Goal: Understand process/instructions: Learn how to perform a task or action

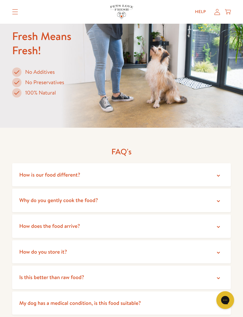
scroll to position [1140, 0]
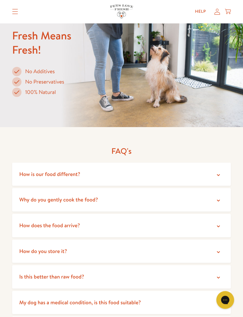
click at [221, 172] on icon at bounding box center [218, 175] width 6 height 6
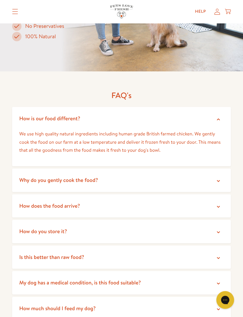
scroll to position [1196, 0]
click at [220, 204] on icon at bounding box center [218, 207] width 6 height 6
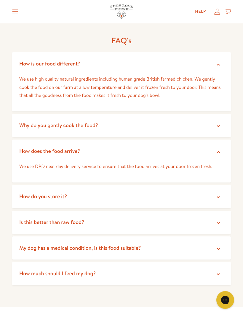
scroll to position [1250, 0]
click at [218, 194] on icon at bounding box center [218, 197] width 6 height 6
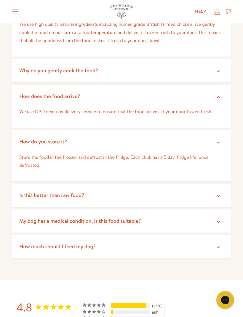
scroll to position [1305, 0]
click at [219, 193] on icon at bounding box center [218, 196] width 6 height 6
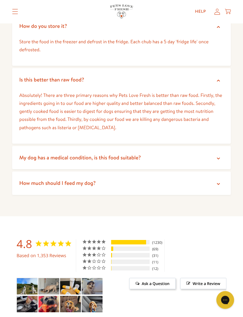
scroll to position [1420, 0]
click at [220, 181] on icon at bounding box center [218, 184] width 6 height 6
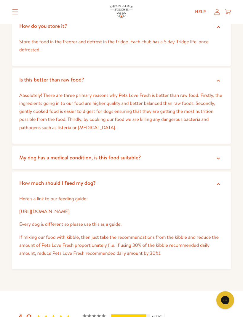
click at [69, 208] on link "https://petslovefresh.com/pages/feeding-guide" at bounding box center [44, 211] width 50 height 7
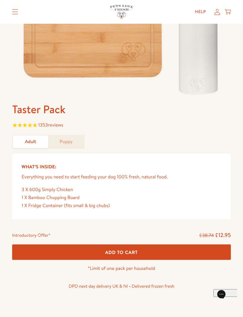
scroll to position [143, 0]
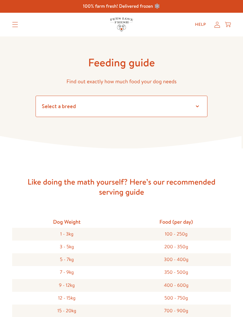
click at [199, 106] on select "Select a breed Affenpinscher Afghan hound Airedale terrier Akita Alaskan Malamu…" at bounding box center [122, 106] width 172 height 21
select select "2.5"
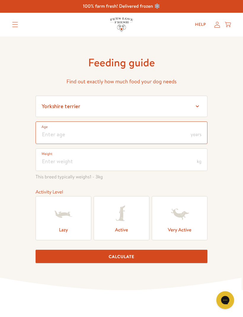
click at [191, 129] on input "number" at bounding box center [122, 132] width 172 height 22
type input "1"
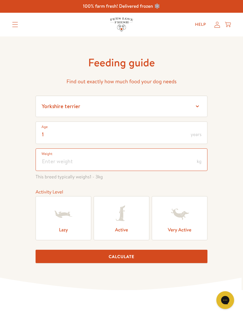
click at [157, 168] on input "number" at bounding box center [122, 159] width 172 height 22
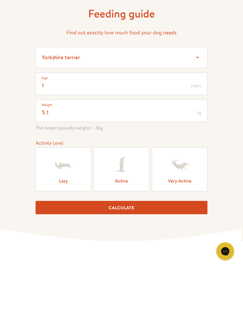
click at [128, 202] on icon at bounding box center [121, 214] width 24 height 24
click at [0, 0] on input "Active" at bounding box center [0, 0] width 0 height 0
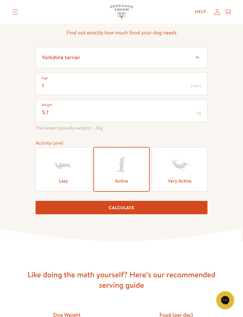
click at [139, 214] on button "Calculate" at bounding box center [122, 207] width 172 height 13
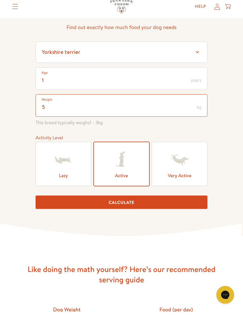
type input "5"
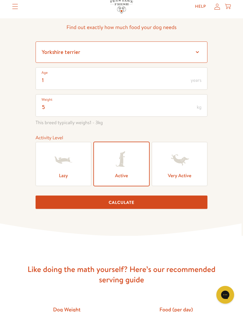
click at [89, 55] on select "Select a breed Affenpinscher Afghan hound Airedale terrier Akita Alaskan Malamu…" at bounding box center [122, 57] width 172 height 21
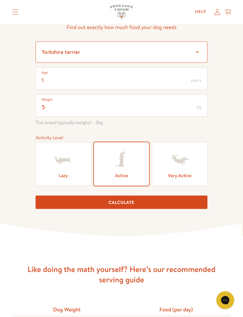
select select "30"
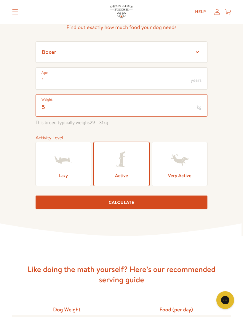
click at [52, 109] on input "5" at bounding box center [122, 105] width 172 height 22
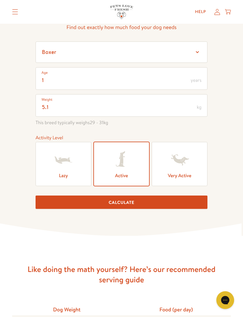
click at [152, 199] on button "Calculate" at bounding box center [122, 201] width 172 height 13
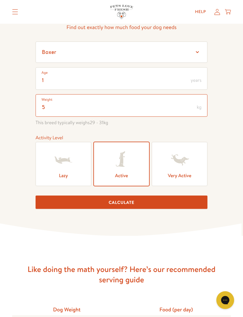
type input "5"
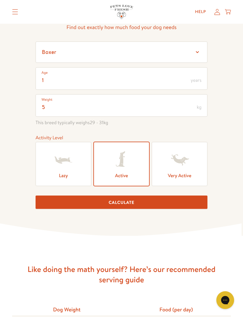
click at [144, 202] on button "Calculate" at bounding box center [122, 201] width 172 height 13
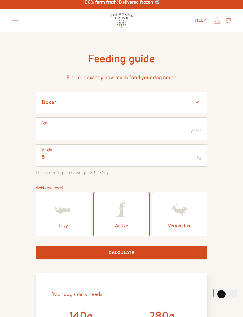
scroll to position [0, 0]
